Goal: Communication & Community: Answer question/provide support

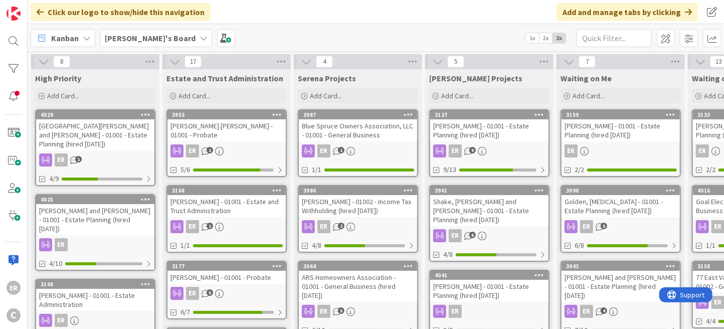
click at [124, 153] on div "ER 1" at bounding box center [95, 159] width 118 height 13
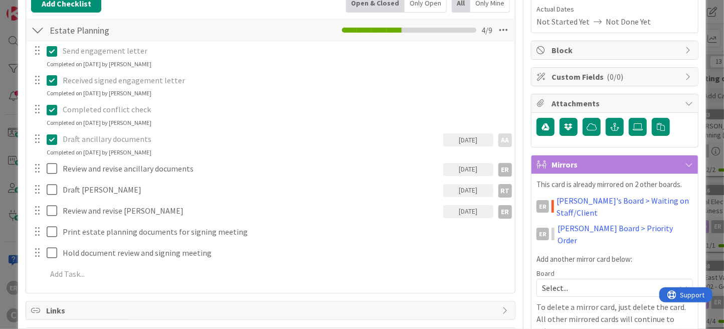
scroll to position [201, 0]
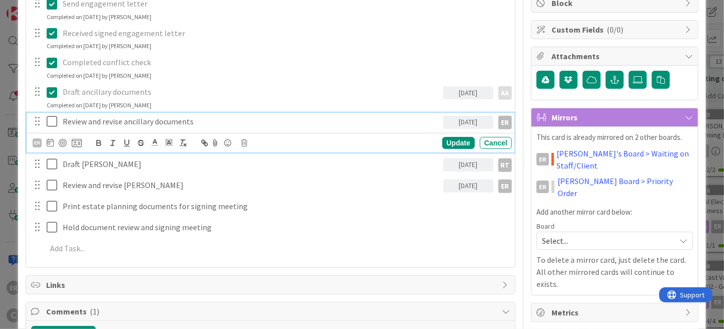
click at [52, 118] on icon at bounding box center [54, 121] width 15 height 12
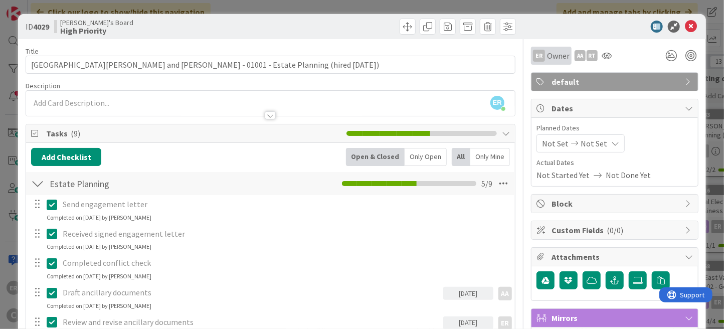
scroll to position [0, 0]
click at [687, 27] on icon at bounding box center [691, 27] width 12 height 12
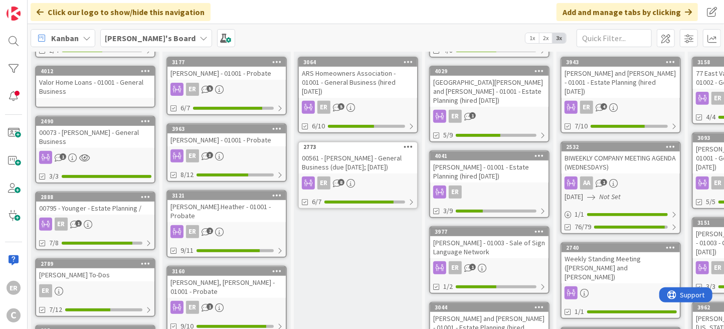
scroll to position [208, 0]
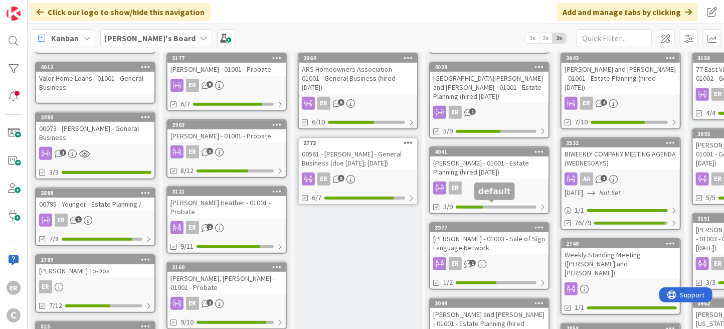
click at [504, 156] on div "[PERSON_NAME] - 01001 - Estate Planning (hired [DATE])" at bounding box center [489, 167] width 118 height 22
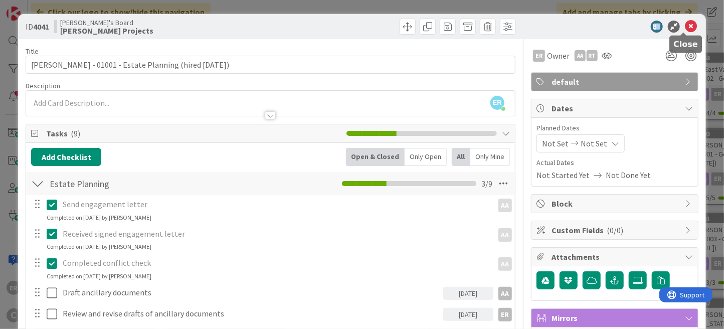
click at [686, 28] on icon at bounding box center [691, 27] width 12 height 12
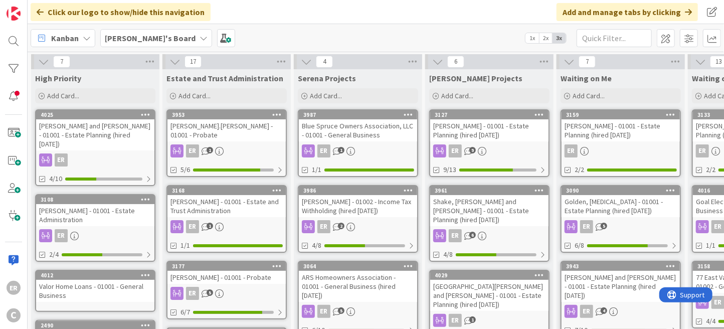
click at [119, 153] on div "ER" at bounding box center [95, 159] width 118 height 13
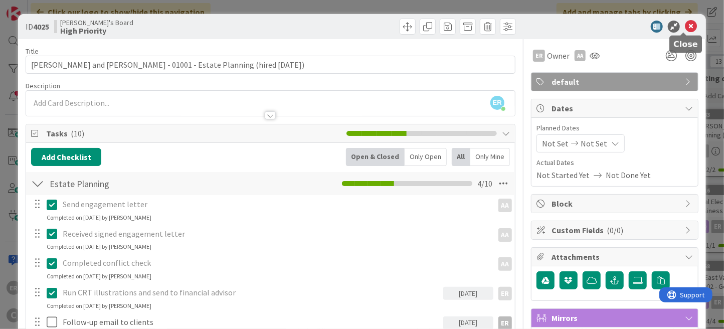
click at [688, 27] on icon at bounding box center [691, 27] width 12 height 12
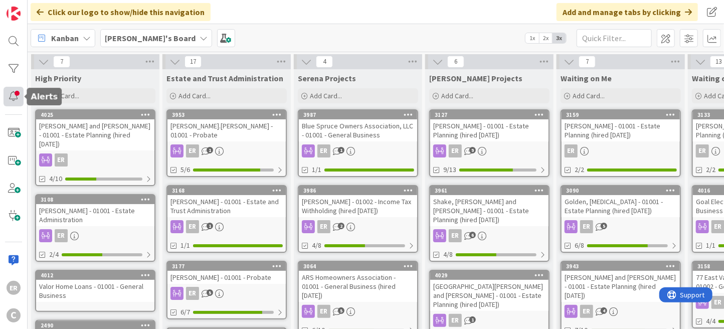
click at [15, 92] on div at bounding box center [14, 97] width 20 height 20
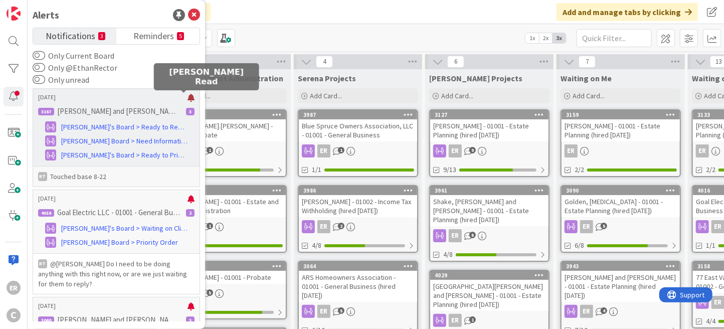
click at [188, 97] on div at bounding box center [191, 98] width 7 height 8
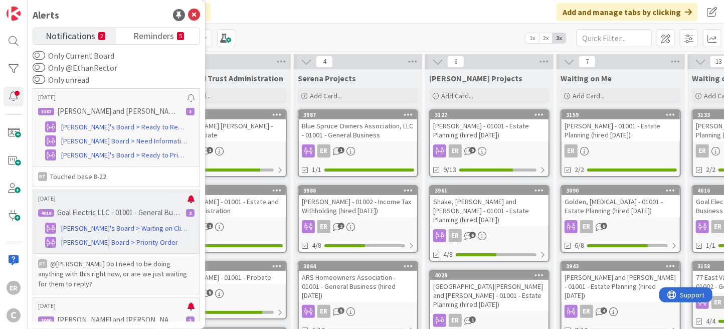
click at [130, 214] on p "Goal Electric LLC - 01001 - General Business (hired [DATE])" at bounding box center [118, 212] width 123 height 9
click at [130, 213] on p "Goal Electric LLC - 01001 - General Business (hired [DATE])" at bounding box center [118, 212] width 123 height 9
click at [139, 259] on p "@[PERSON_NAME]﻿ Do I need to be doing anything with this right now, or are we j…" at bounding box center [116, 274] width 156 height 30
click at [136, 266] on p "@[PERSON_NAME]﻿ Do I need to be doing anything with this right now, or are we j…" at bounding box center [116, 274] width 156 height 30
click at [131, 200] on p "[DATE]" at bounding box center [112, 198] width 149 height 7
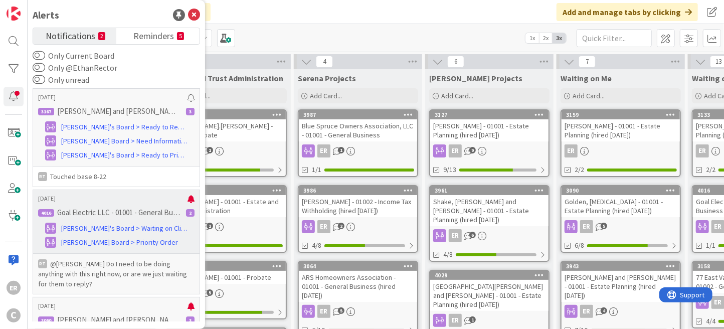
click at [131, 200] on p "[DATE]" at bounding box center [112, 198] width 149 height 7
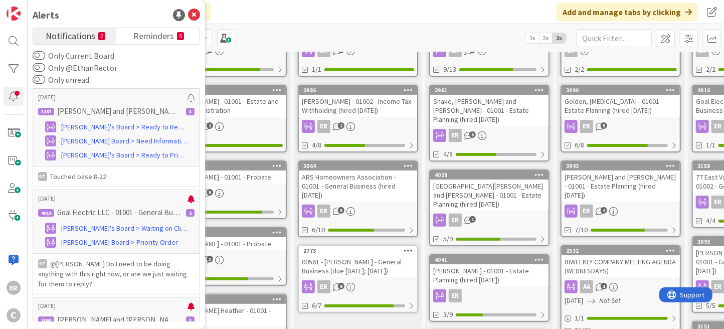
click at [383, 30] on div "Kanban [PERSON_NAME]'s Board 1x 2x 3x" at bounding box center [376, 38] width 697 height 28
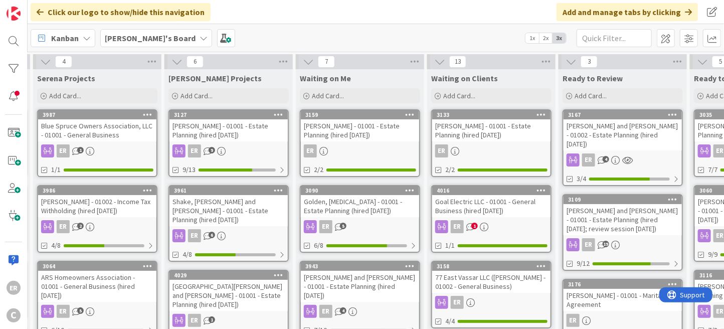
scroll to position [0, 320]
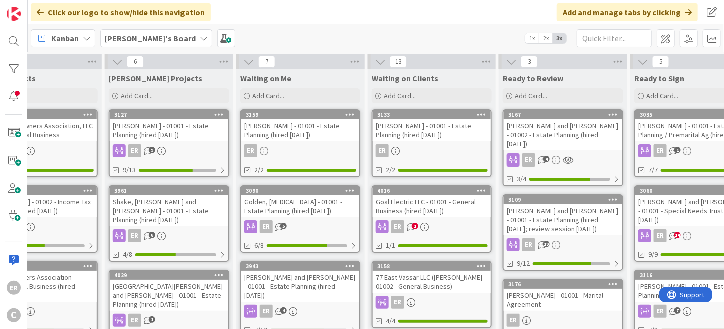
click at [446, 209] on div "Goal Electric LLC - 01001 - General Business (hired [DATE])" at bounding box center [432, 206] width 118 height 22
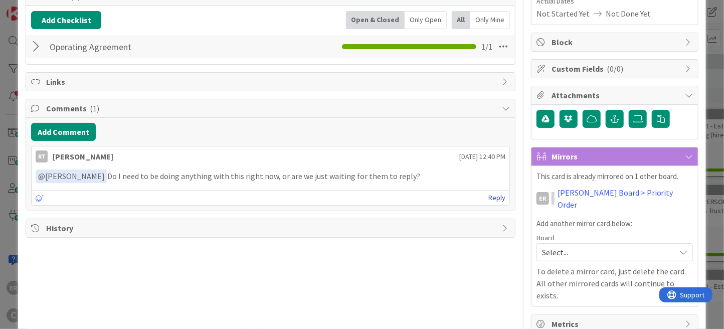
click at [488, 198] on link "Reply" at bounding box center [496, 198] width 17 height 13
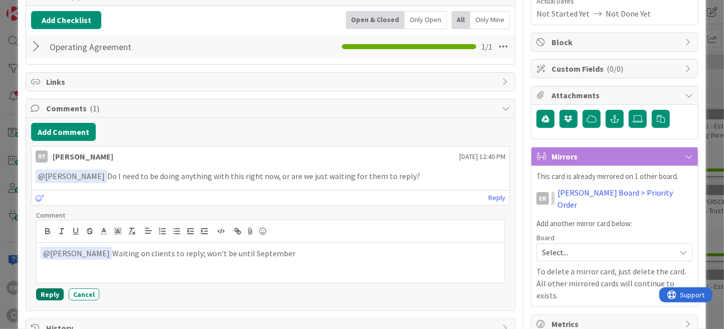
click at [56, 293] on button "Reply" at bounding box center [50, 294] width 28 height 12
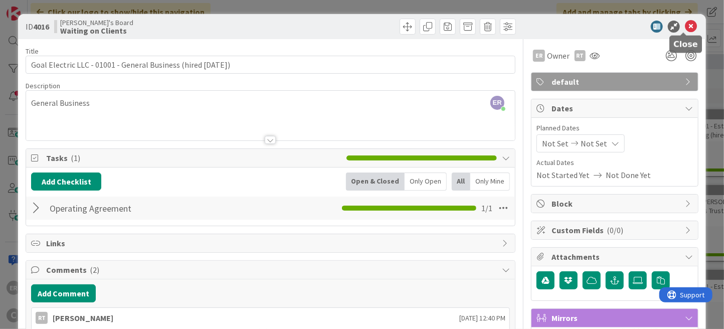
click at [685, 30] on icon at bounding box center [691, 27] width 12 height 12
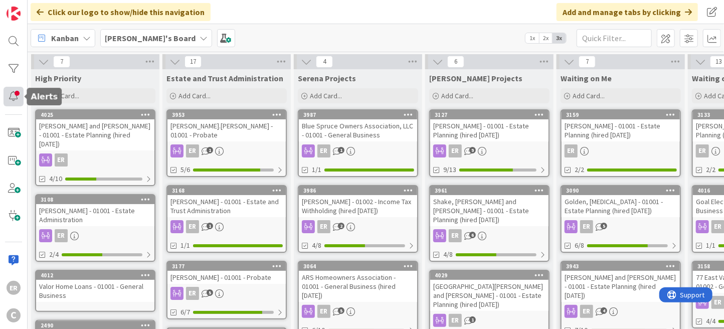
click at [18, 94] on div at bounding box center [14, 97] width 20 height 20
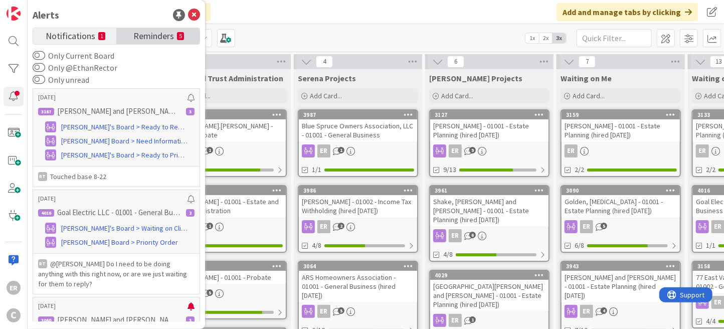
click at [148, 40] on span "Reminders" at bounding box center [153, 35] width 41 height 14
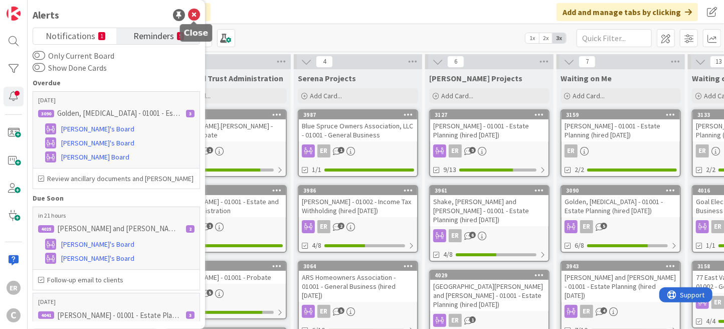
click at [194, 18] on icon at bounding box center [194, 15] width 12 height 12
